Goal: Task Accomplishment & Management: Use online tool/utility

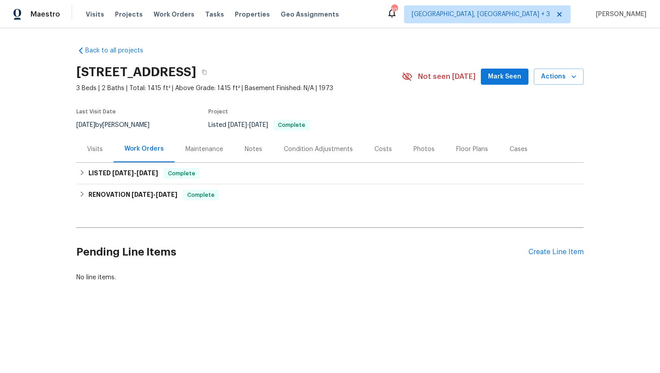
click at [95, 145] on div "Visits" at bounding box center [95, 149] width 16 height 9
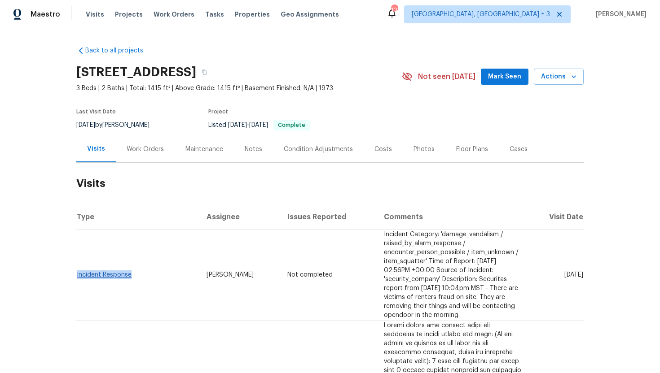
drag, startPoint x: 139, startPoint y: 278, endPoint x: 77, endPoint y: 277, distance: 61.9
click at [77, 277] on td "Incident Response" at bounding box center [137, 275] width 123 height 91
copy link "Incident Response"
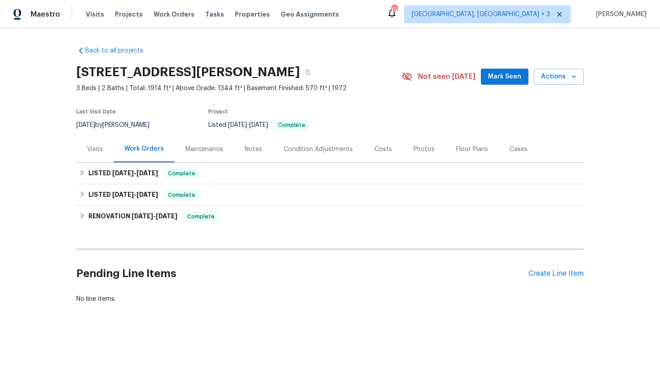
click at [105, 155] on div "Visits" at bounding box center [94, 149] width 37 height 26
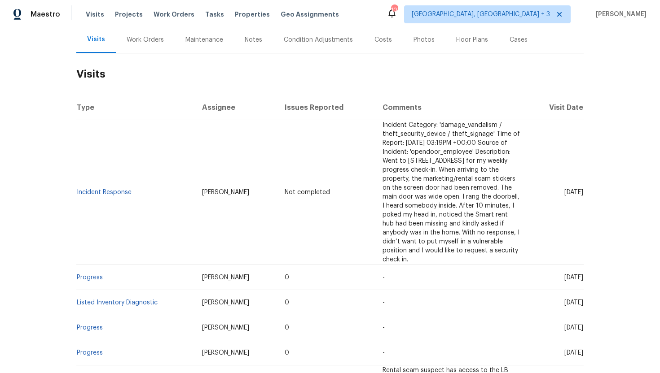
scroll to position [116, 0]
